Goal: Find specific page/section: Find specific page/section

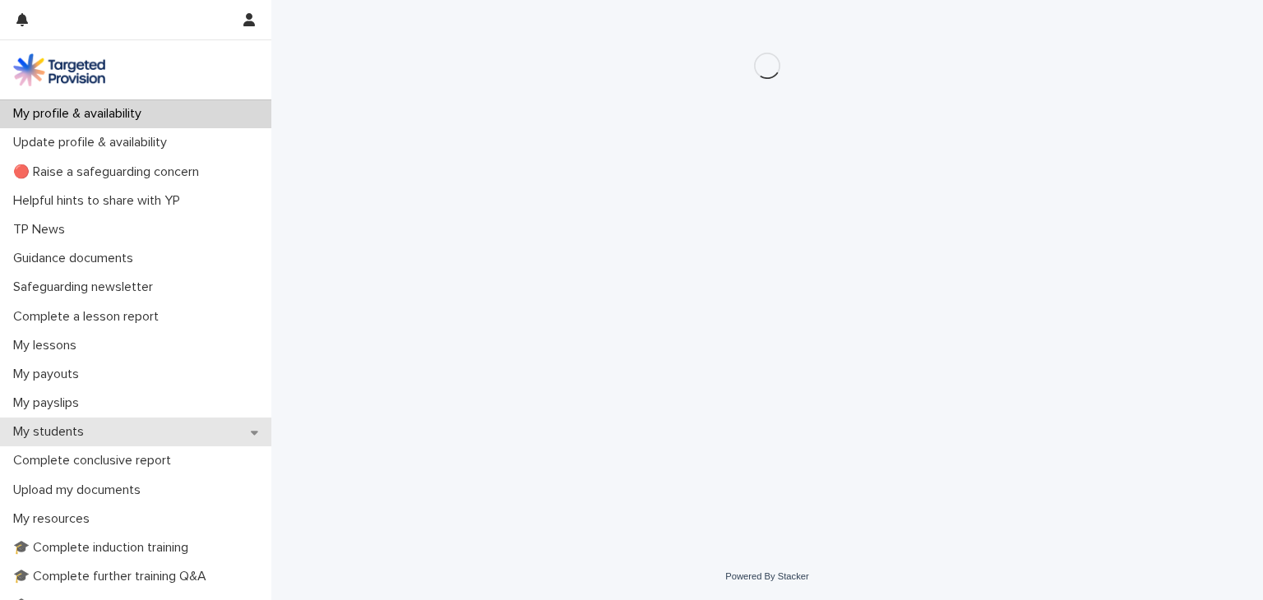
click at [55, 430] on p "My students" at bounding box center [52, 432] width 90 height 16
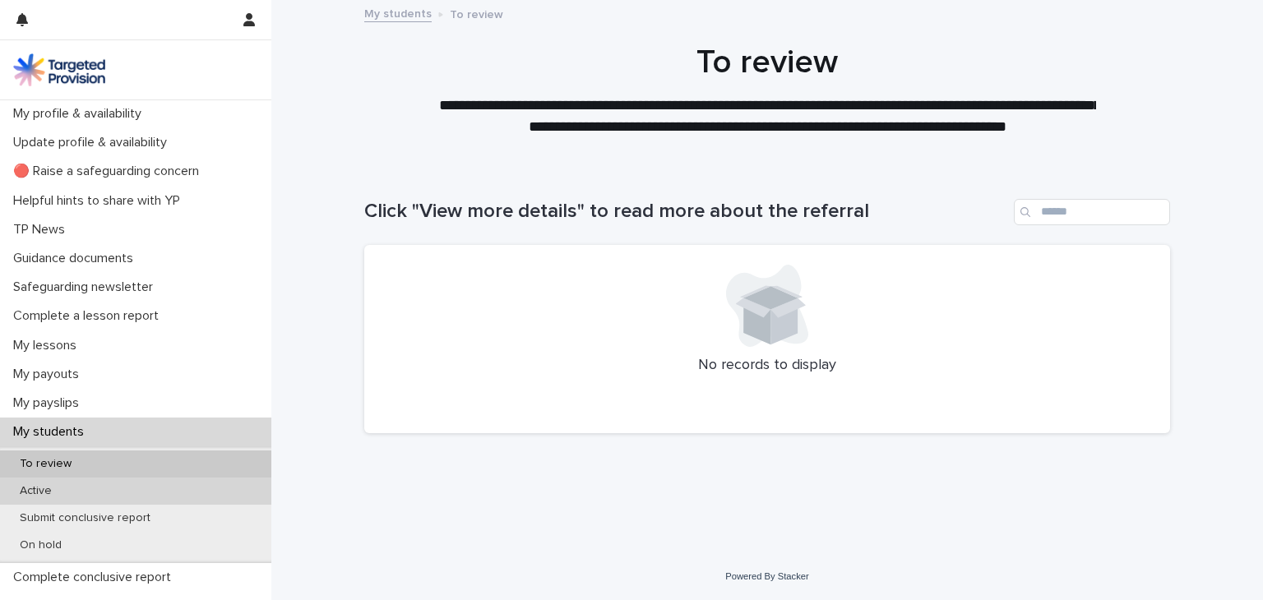
click at [42, 485] on p "Active" at bounding box center [36, 492] width 58 height 14
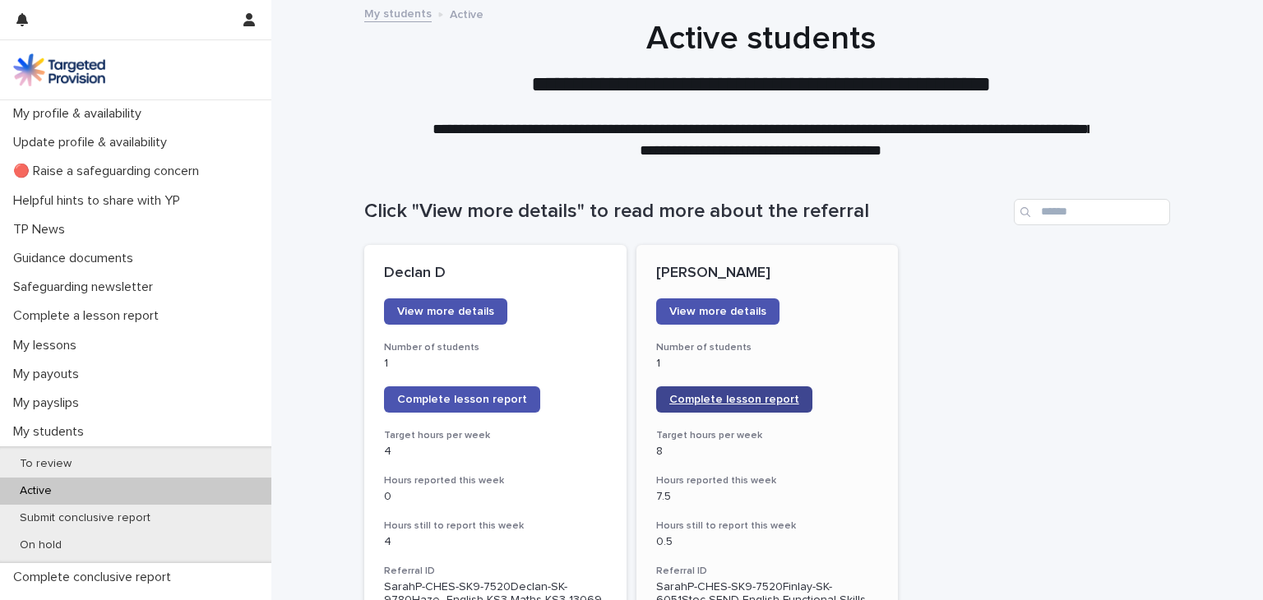
click at [702, 404] on span "Complete lesson report" at bounding box center [735, 400] width 130 height 12
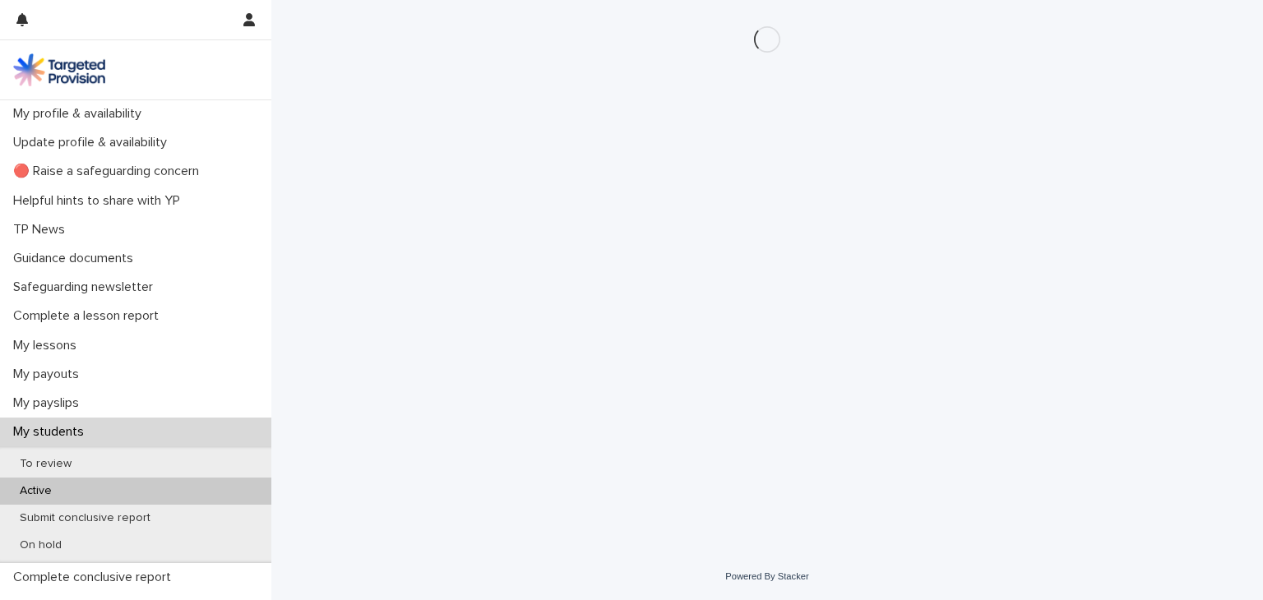
click at [109, 484] on div "Active" at bounding box center [135, 491] width 271 height 27
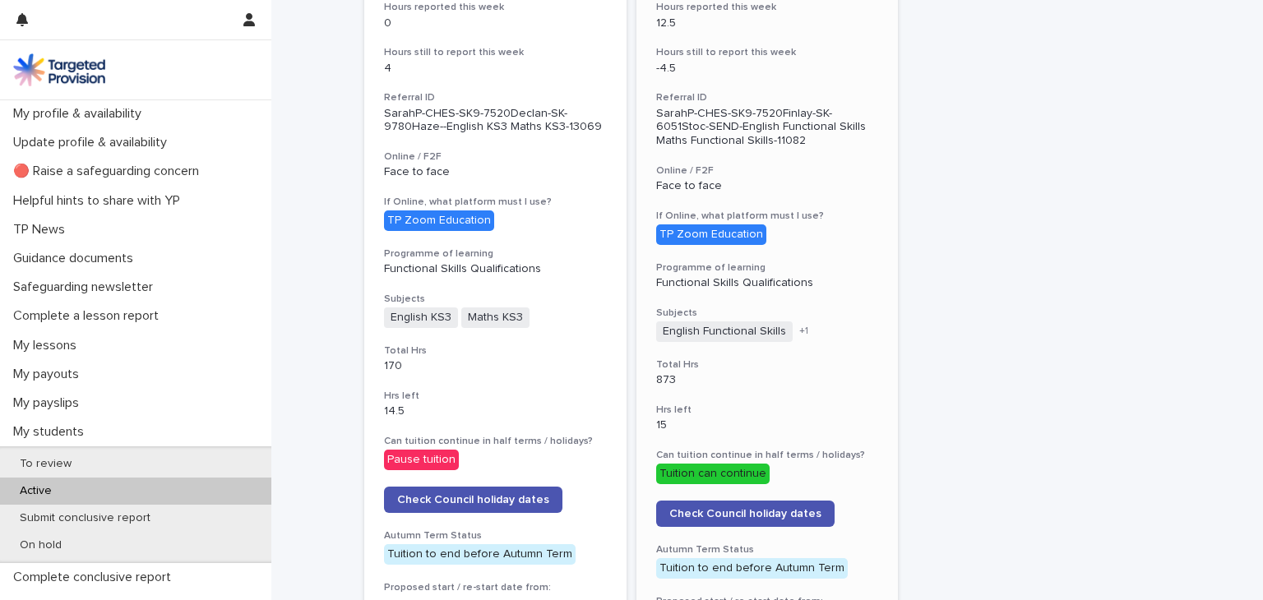
scroll to position [579, 0]
